Goal: Navigation & Orientation: Go to known website

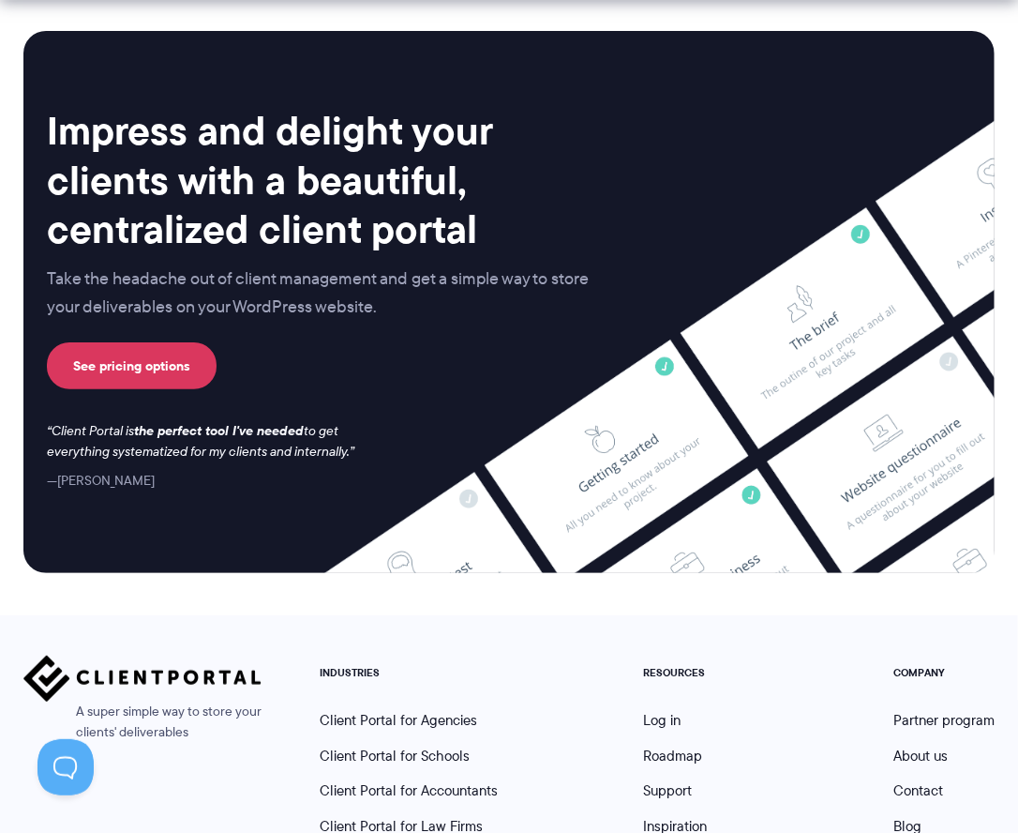
scroll to position [7362, 0]
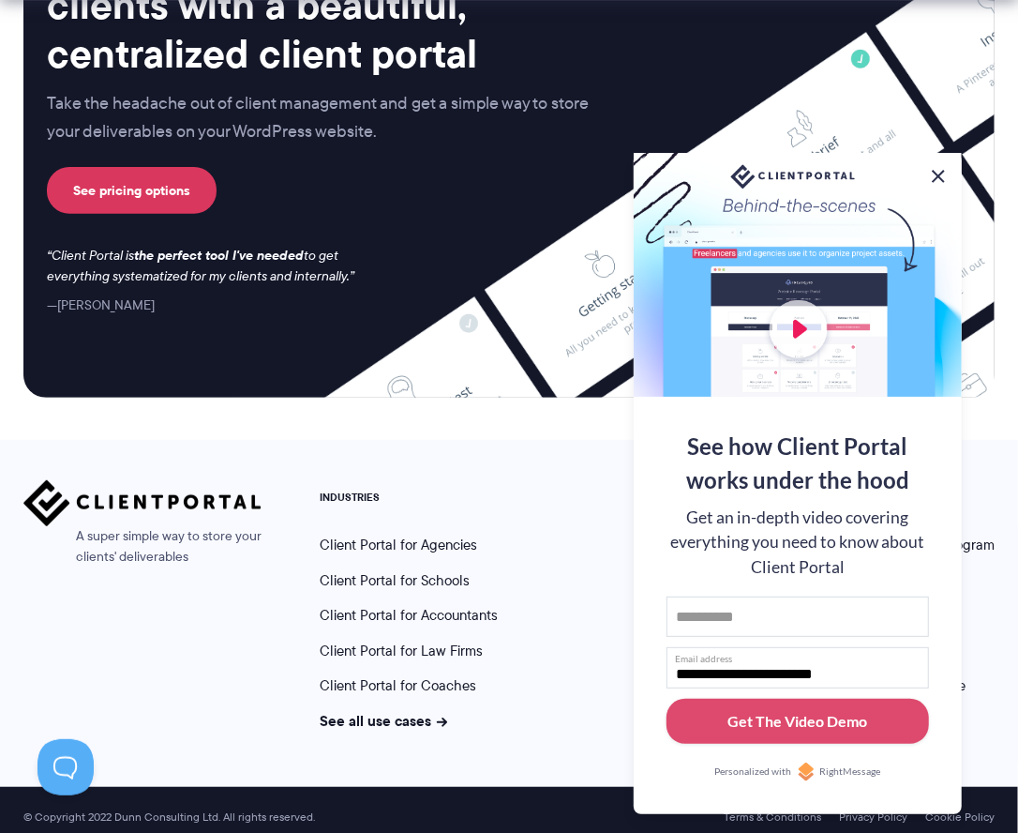
drag, startPoint x: 941, startPoint y: 173, endPoint x: 921, endPoint y: 174, distance: 20.6
click at [940, 173] on button at bounding box center [938, 176] width 19 height 19
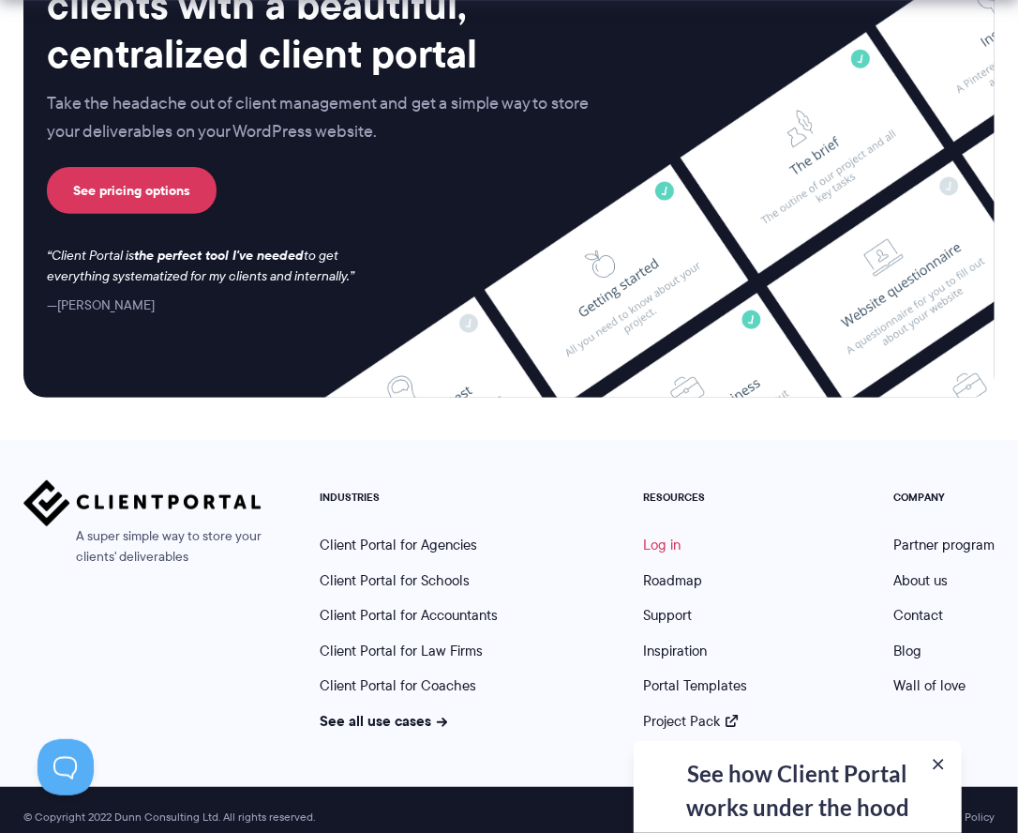
click at [654, 534] on link "Log in" at bounding box center [663, 544] width 38 height 21
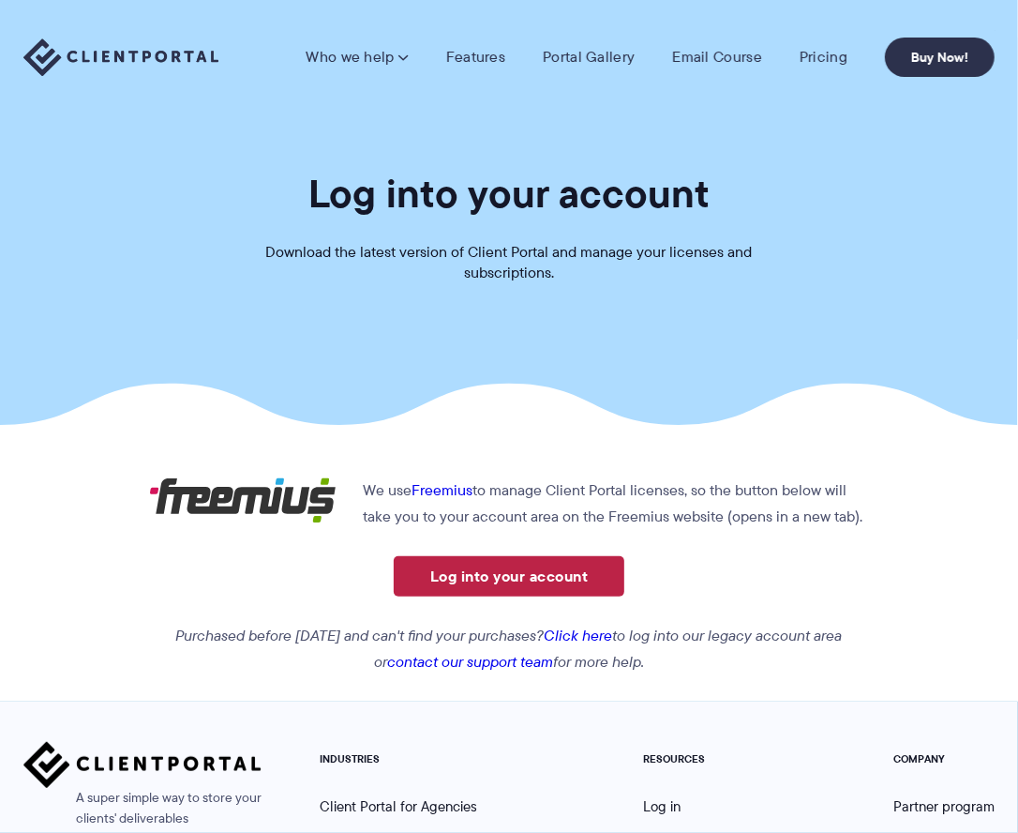
click at [537, 576] on link "Log into your account" at bounding box center [509, 576] width 231 height 40
